Goal: Book appointment/travel/reservation

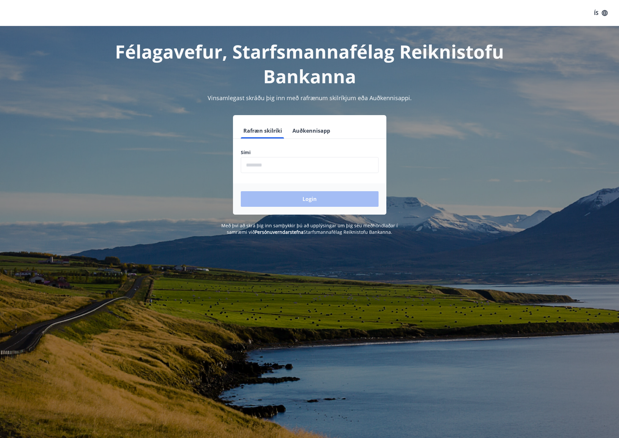
click at [284, 165] on input "phone" at bounding box center [310, 165] width 138 height 16
type input "********"
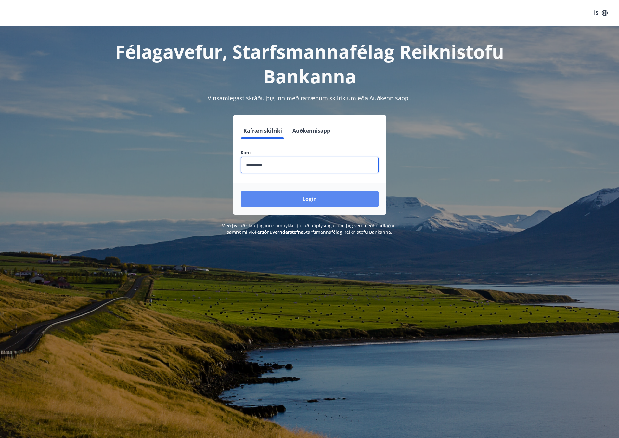
click at [310, 193] on button "Login" at bounding box center [310, 199] width 138 height 16
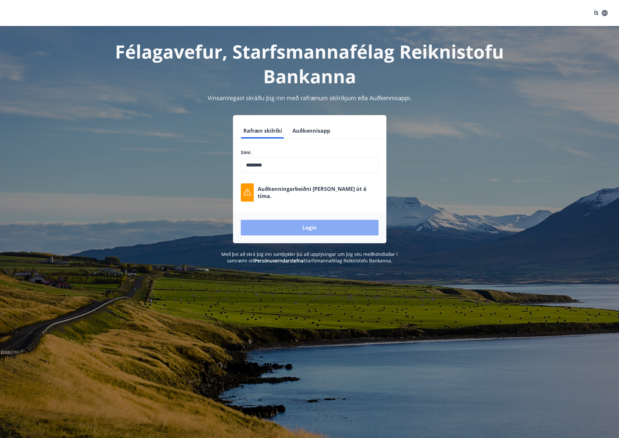
click at [328, 222] on button "Login" at bounding box center [310, 228] width 138 height 16
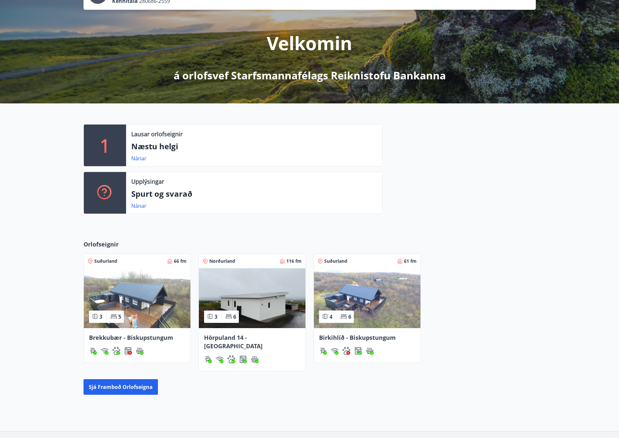
scroll to position [98, 0]
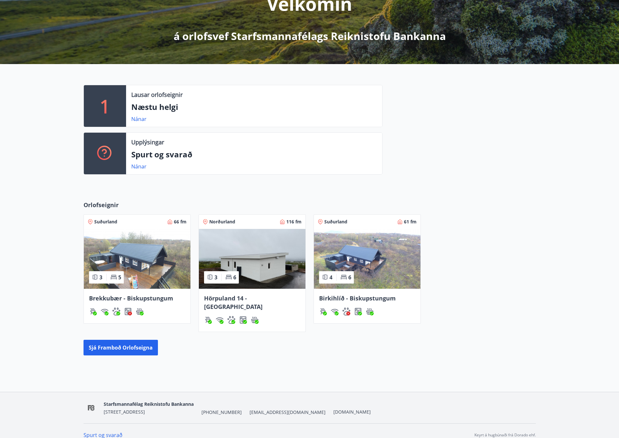
click at [157, 247] on img at bounding box center [137, 259] width 107 height 60
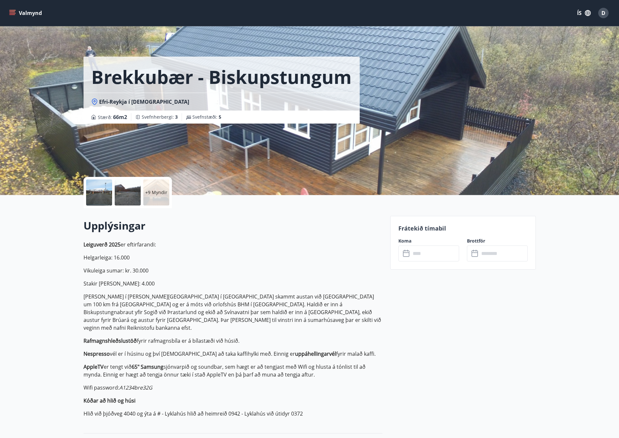
click at [156, 191] on p "+9 Myndir" at bounding box center [156, 192] width 22 height 6
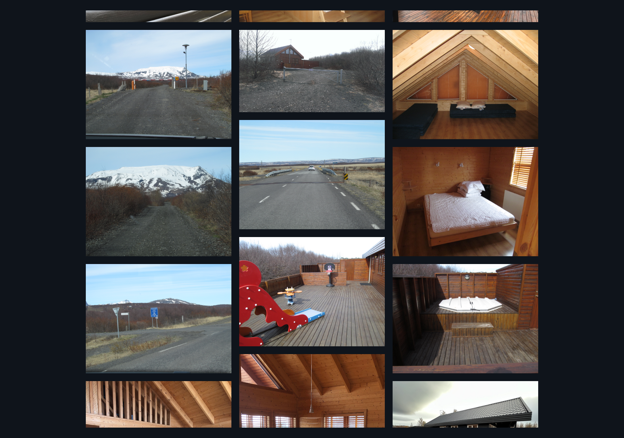
scroll to position [273, 0]
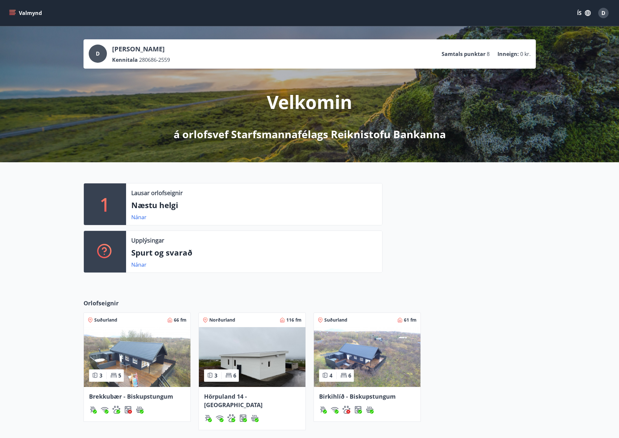
click at [37, 16] on button "Valmynd" at bounding box center [26, 13] width 37 height 12
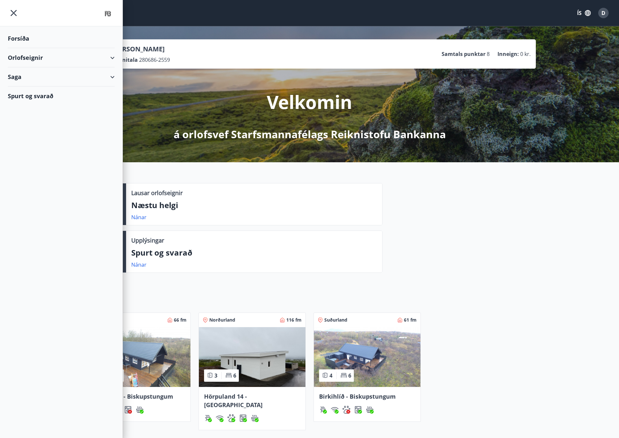
click at [51, 60] on div "Orlofseignir" at bounding box center [61, 57] width 107 height 19
click at [49, 88] on div "Bókunardagatal" at bounding box center [61, 88] width 96 height 14
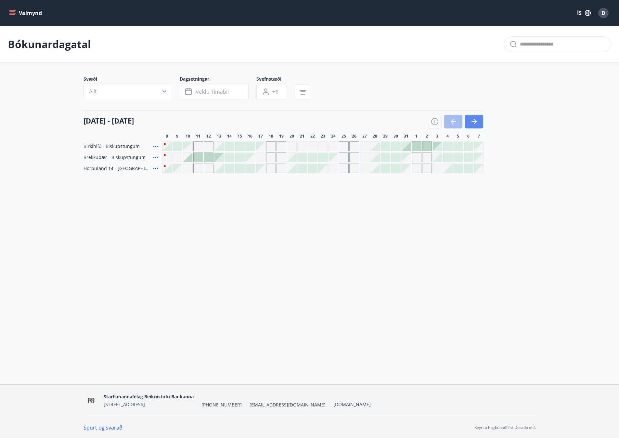
click at [481, 122] on button "button" at bounding box center [474, 122] width 18 height 14
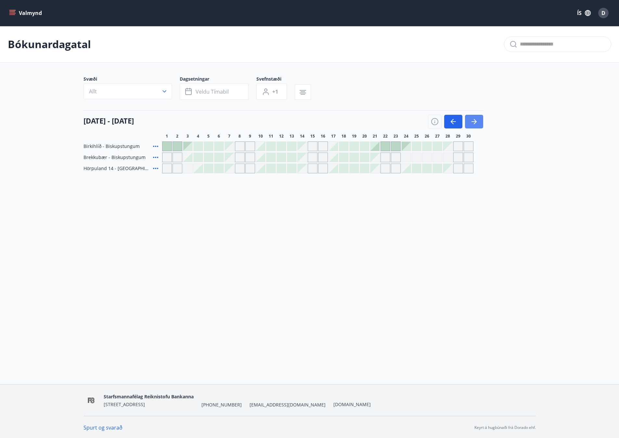
click at [478, 123] on button "button" at bounding box center [474, 122] width 18 height 14
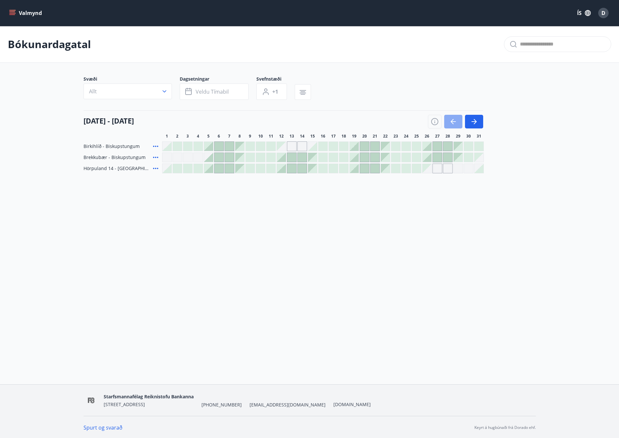
click at [457, 121] on button "button" at bounding box center [453, 122] width 18 height 14
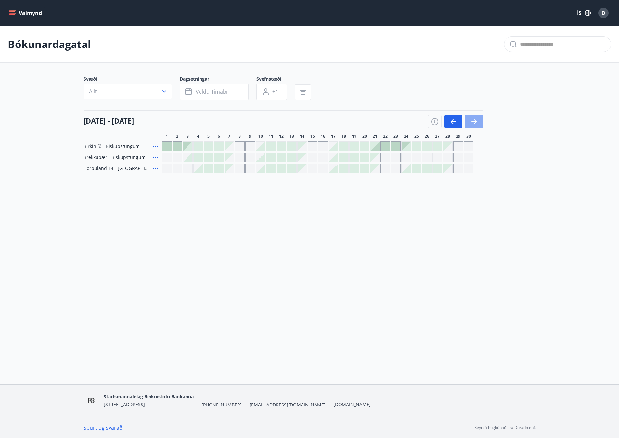
click at [476, 121] on icon "button" at bounding box center [474, 122] width 8 height 8
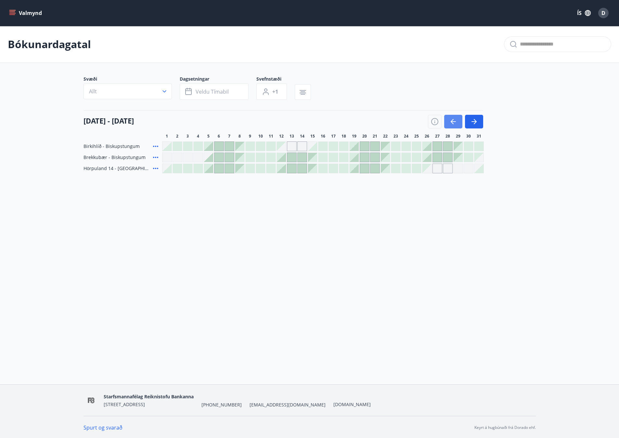
click at [455, 121] on icon "button" at bounding box center [453, 122] width 8 height 8
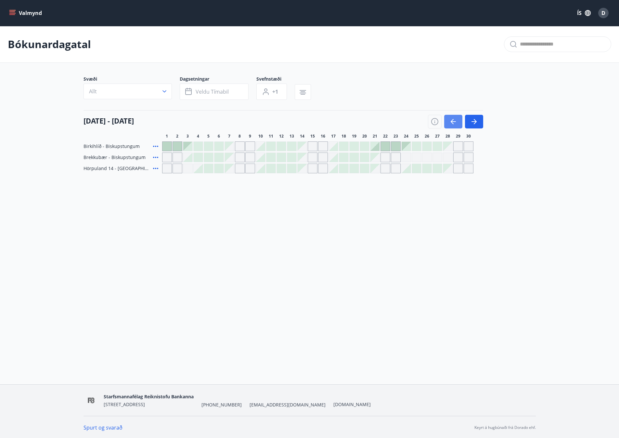
click at [448, 125] on button "button" at bounding box center [453, 122] width 18 height 14
